Goal: Use online tool/utility: Use online tool/utility

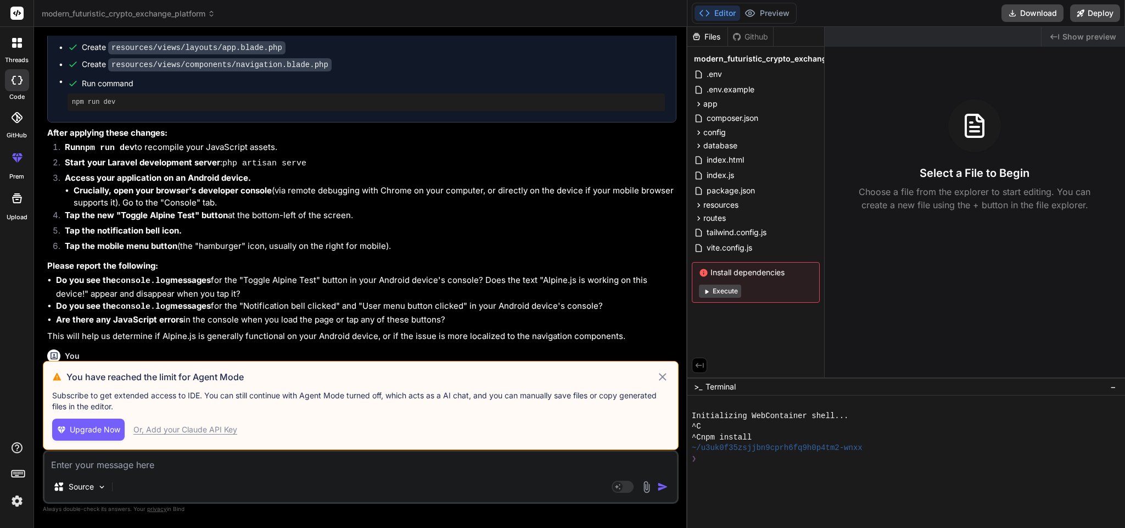
scroll to position [2615, 0]
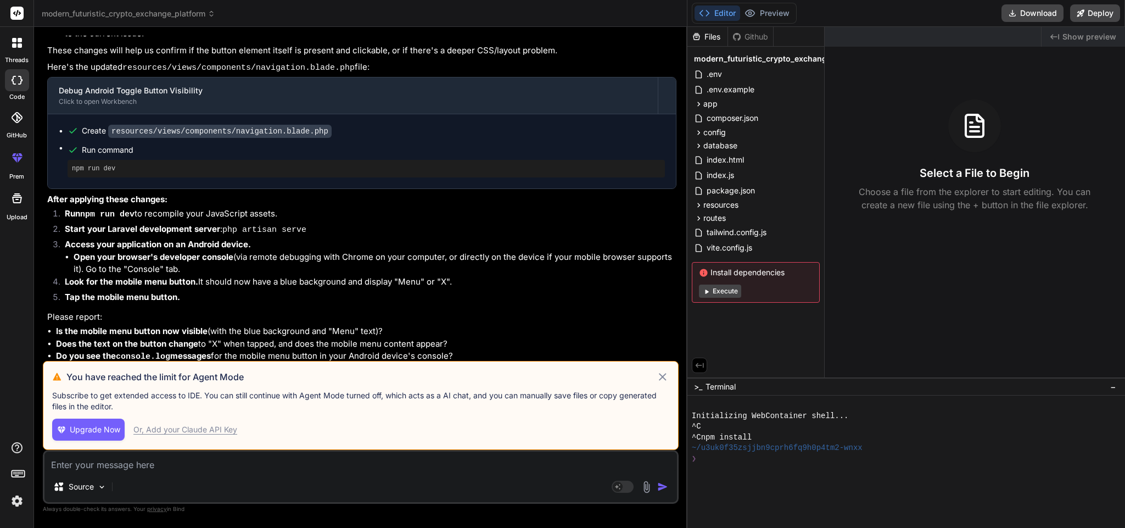
click at [274, 328] on icon at bounding box center [663, 377] width 8 height 8
type textarea "x"
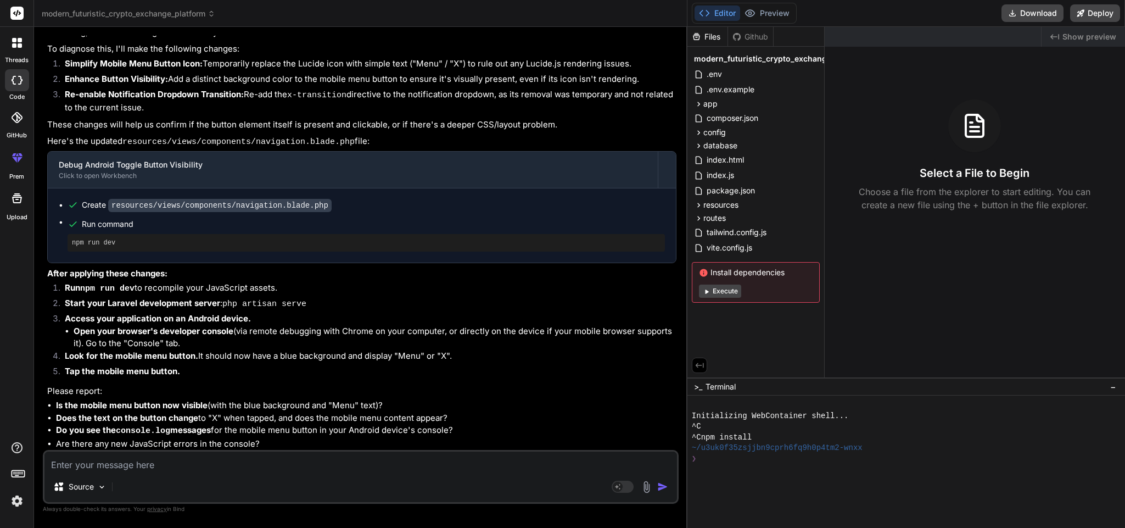
scroll to position [2526, 0]
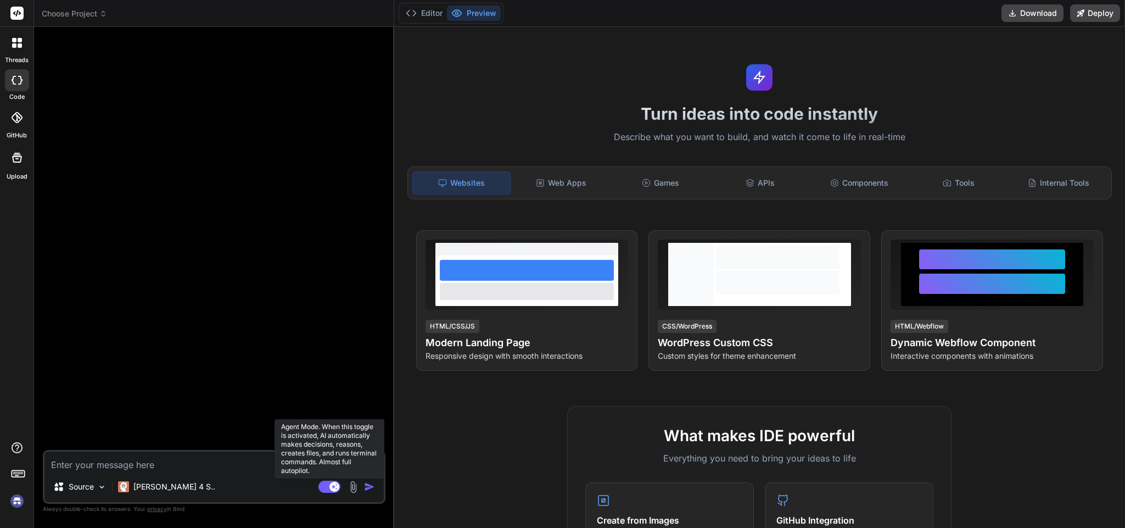
click at [323, 333] on icon at bounding box center [329, 486] width 22 height 13
type textarea "x"
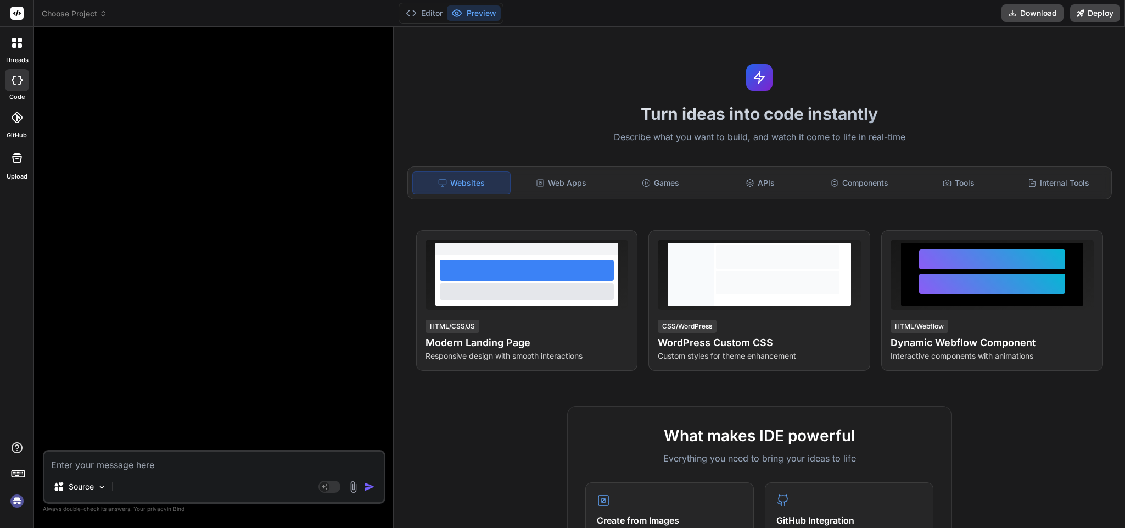
click at [206, 333] on div at bounding box center [215, 243] width 340 height 414
click at [427, 13] on button "Editor" at bounding box center [424, 12] width 46 height 15
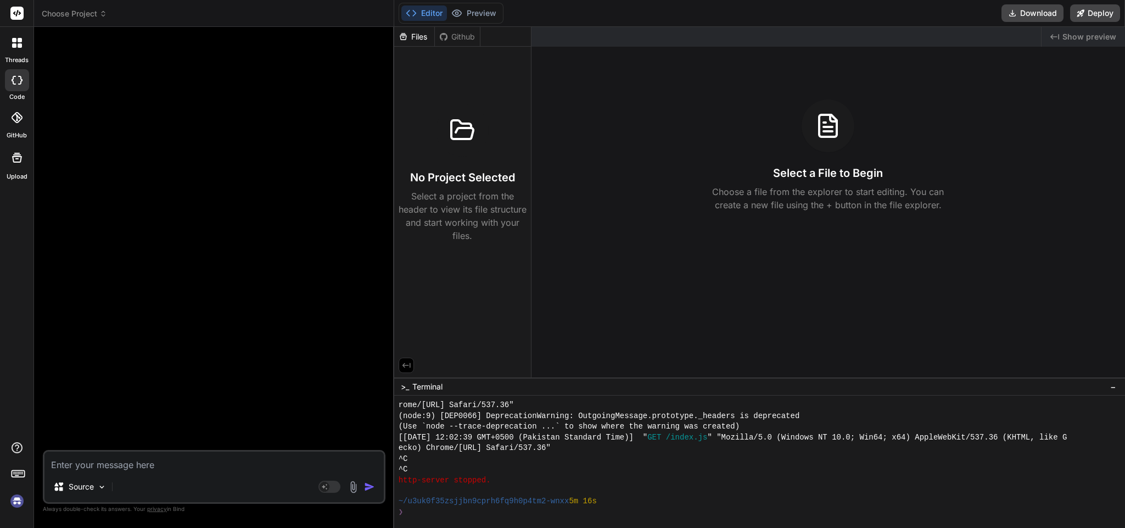
click at [16, 15] on icon at bounding box center [17, 13] width 8 height 7
click at [12, 41] on icon at bounding box center [14, 40] width 4 height 4
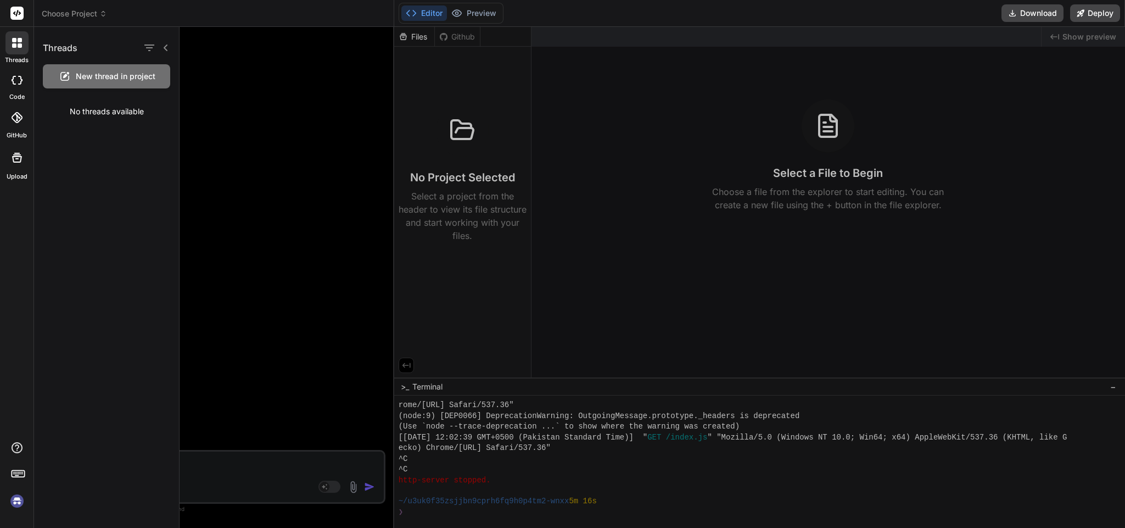
click at [265, 226] on div at bounding box center [652, 277] width 945 height 501
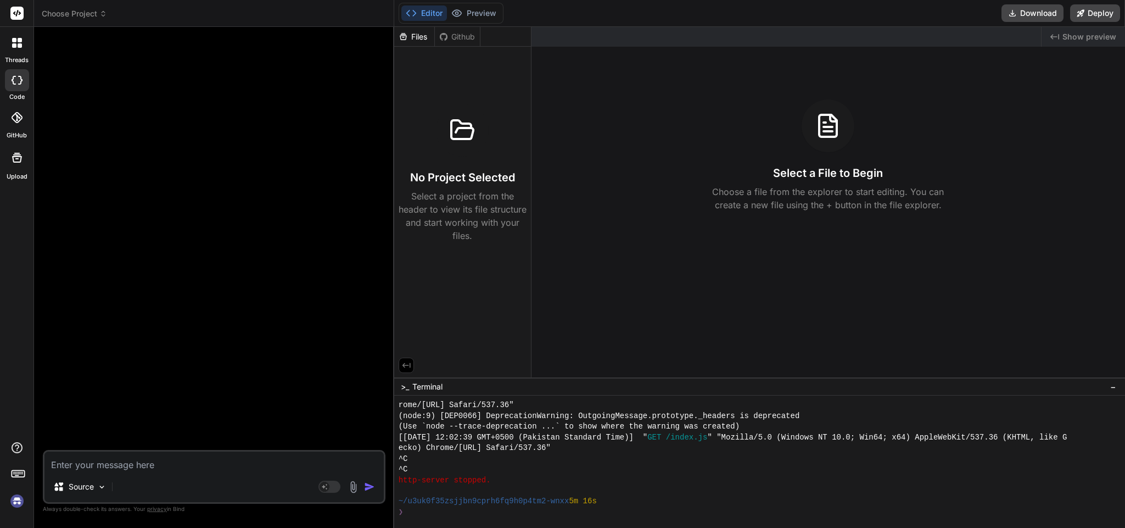
click at [20, 48] on div at bounding box center [16, 42] width 23 height 23
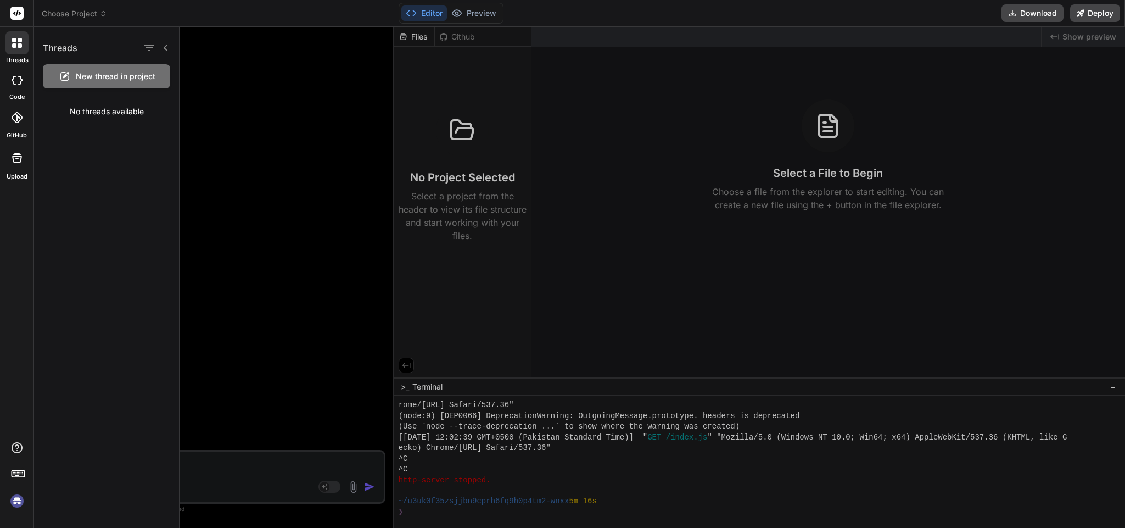
click at [205, 98] on div at bounding box center [652, 277] width 945 height 501
